Goal: Navigation & Orientation: Find specific page/section

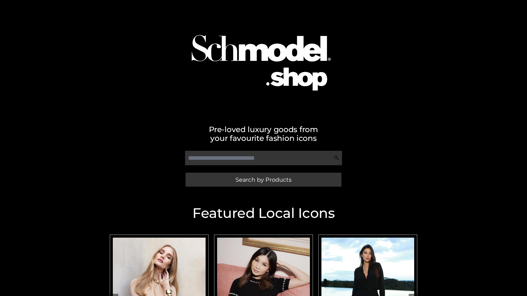
click at [263, 180] on span "Search by Products" at bounding box center [263, 180] width 56 height 6
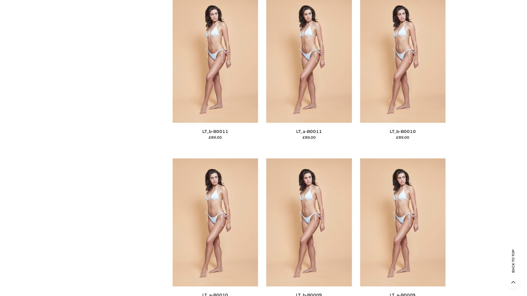
scroll to position [2464, 0]
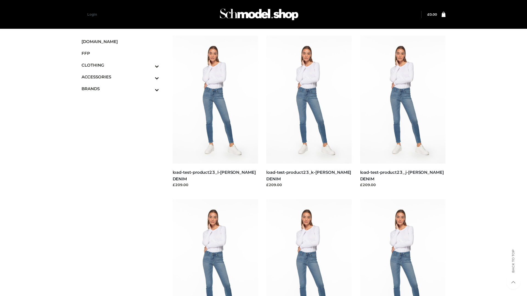
scroll to position [481, 0]
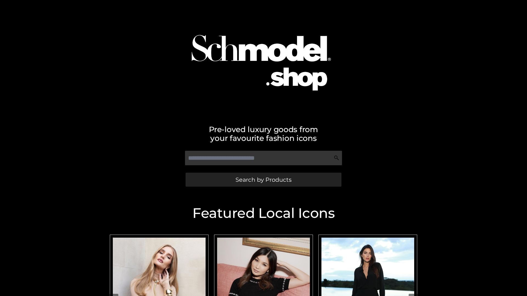
click at [263, 180] on span "Search by Products" at bounding box center [263, 180] width 56 height 6
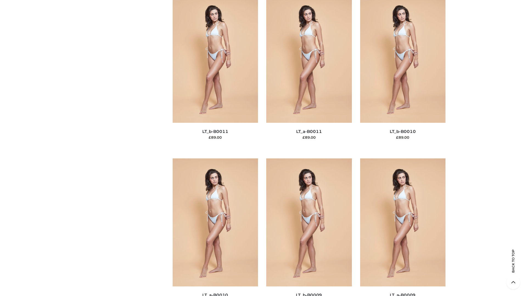
scroll to position [2464, 0]
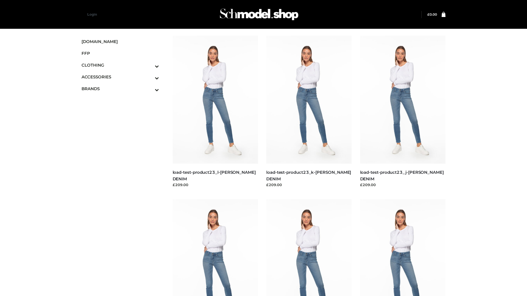
scroll to position [481, 0]
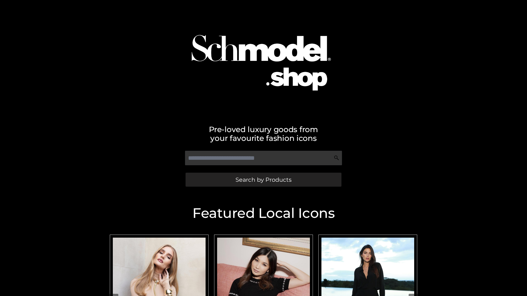
click at [263, 180] on span "Search by Products" at bounding box center [263, 180] width 56 height 6
